Goal: Task Accomplishment & Management: Use online tool/utility

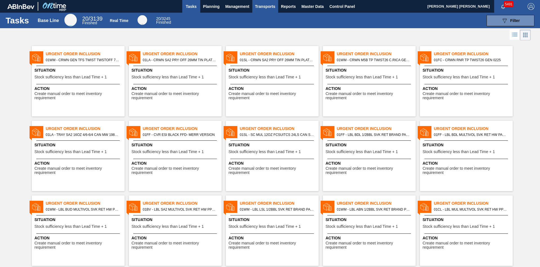
click at [260, 8] on span "Transports" at bounding box center [265, 6] width 20 height 7
click at [264, 16] on li "Load Composition" at bounding box center [270, 19] width 48 height 9
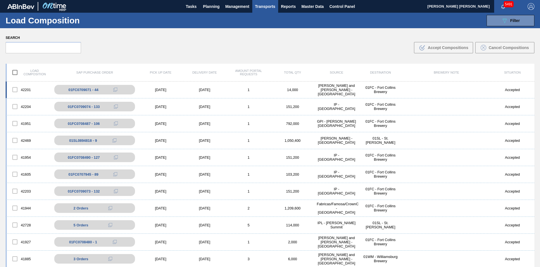
click at [186, 86] on div "42201 01FC0709071 - 44 11/12/2025 11/14/2025 1 14,000 Brooks and Whittle - Sain…" at bounding box center [270, 89] width 529 height 17
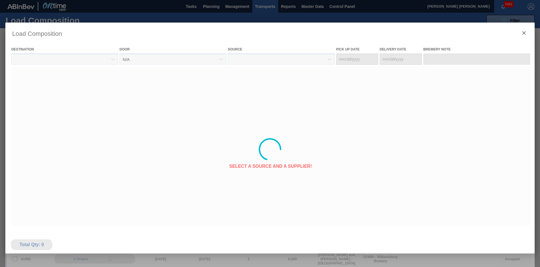
type Date "11/12/2025"
type Date "11/14/2025"
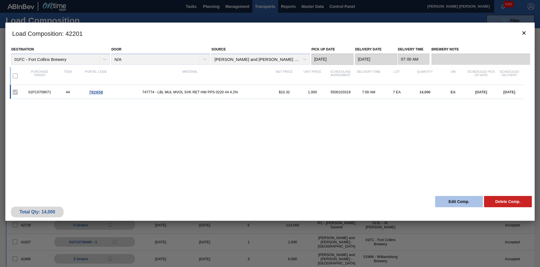
click at [452, 203] on button "Edit Comp." at bounding box center [459, 201] width 48 height 11
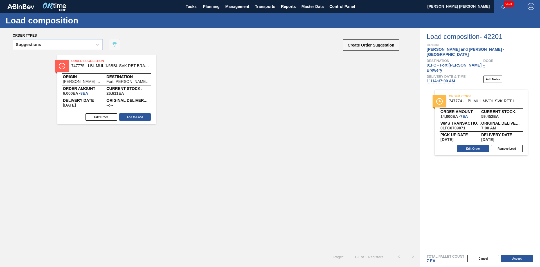
click at [222, 155] on div "Order Suggestion 747775 - LBL MUL 1/6BBL SVK RET BRAND PPS 0220 #3 Origin Brook…" at bounding box center [210, 152] width 420 height 195
